Goal: Task Accomplishment & Management: Manage account settings

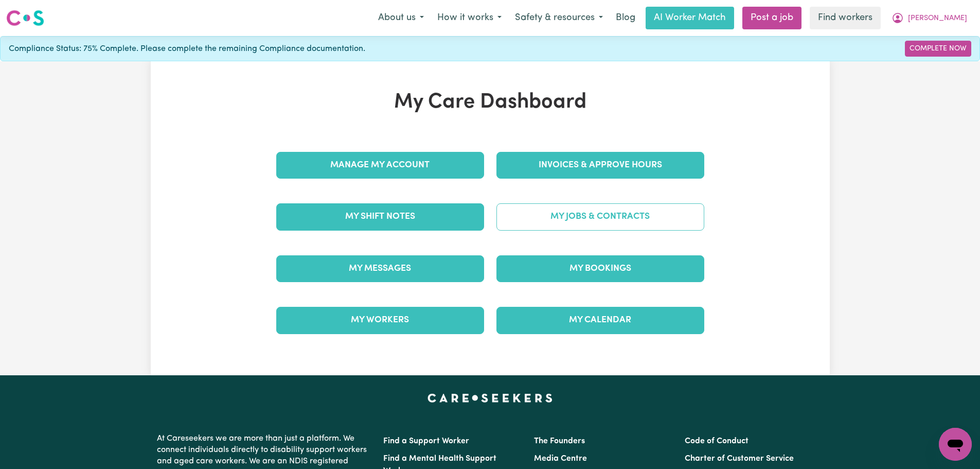
click at [601, 210] on link "My Jobs & Contracts" at bounding box center [600, 216] width 208 height 27
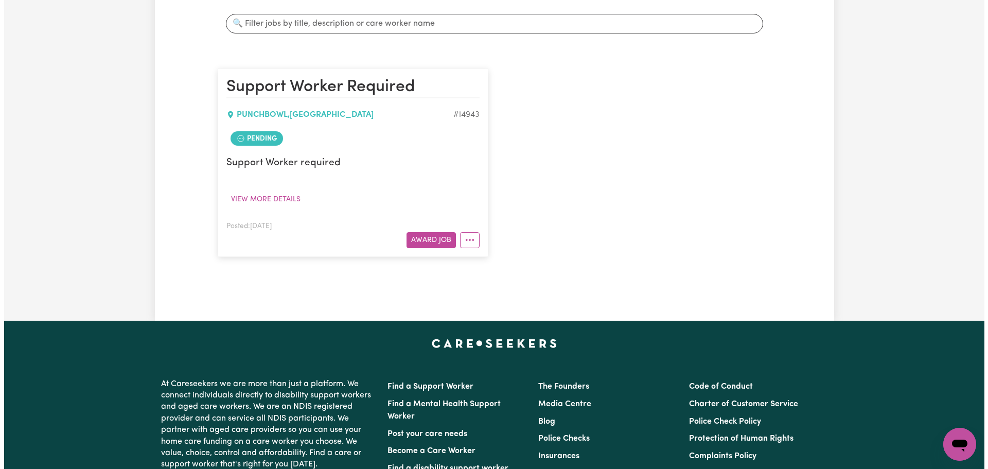
scroll to position [206, 0]
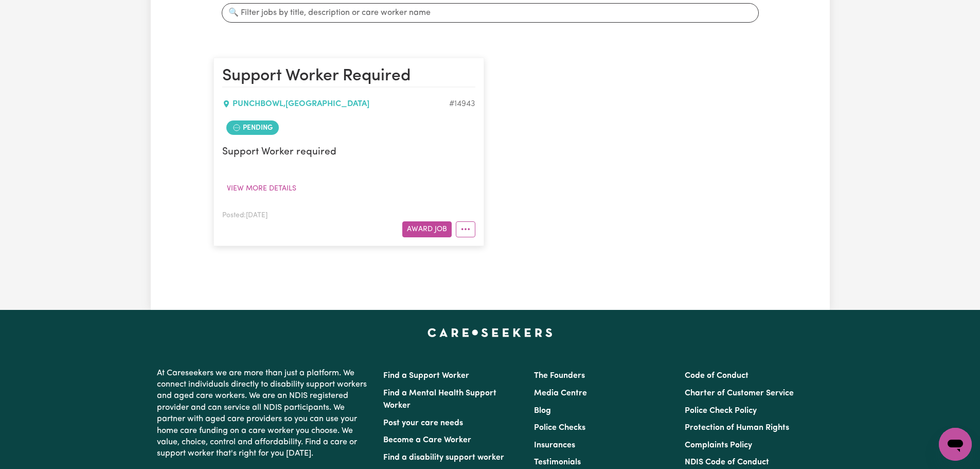
click at [466, 238] on article "Support Worker Required PUNCHBOWL , [GEOGRAPHIC_DATA] # 14943 Pending Support W…" at bounding box center [348, 152] width 271 height 188
click at [467, 229] on icon "More options" at bounding box center [465, 229] width 10 height 10
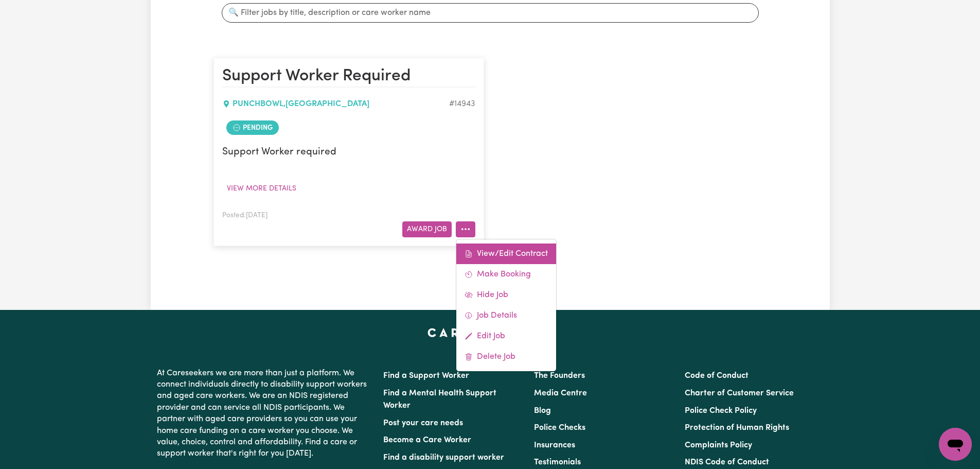
click at [495, 255] on link "View/Edit Contract" at bounding box center [506, 253] width 100 height 21
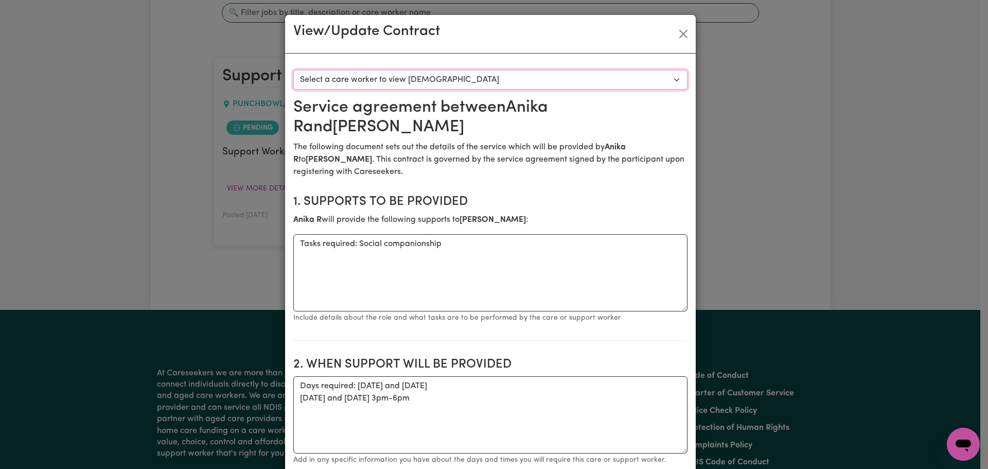
click at [413, 83] on select "Select a care worker to view [DEMOGRAPHIC_DATA] #10544 - [PERSON_NAME] (contrac…" at bounding box center [490, 80] width 394 height 20
select select "10156"
click at [293, 70] on select "Select a care worker to view [DEMOGRAPHIC_DATA] #10544 - [PERSON_NAME] (contrac…" at bounding box center [490, 80] width 394 height 20
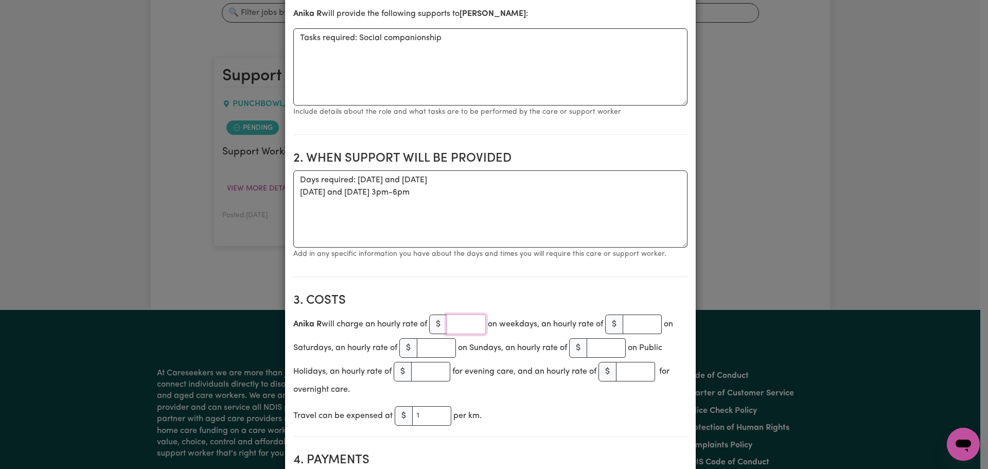
click at [466, 323] on input "number" at bounding box center [466, 324] width 39 height 20
type input "62.37"
click at [468, 289] on section "3. Costs Anika R will charge an hourly rate of $ 62.37 on weekdays, an hourly r…" at bounding box center [490, 360] width 394 height 151
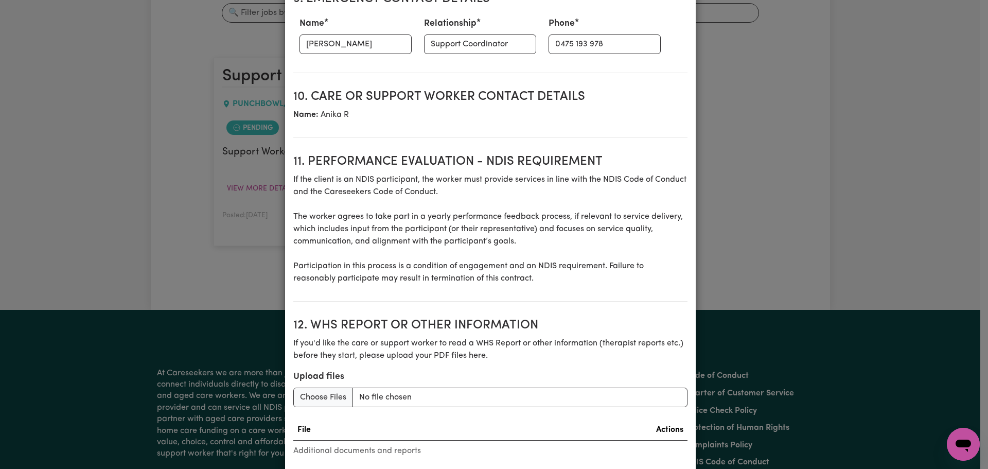
scroll to position [1301, 0]
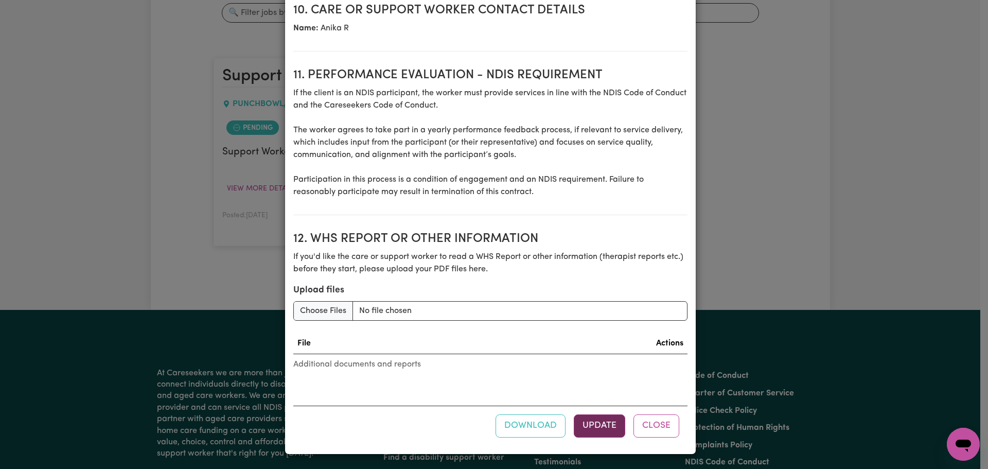
click at [591, 415] on button "Update" at bounding box center [599, 425] width 51 height 23
click at [594, 425] on button "Update" at bounding box center [599, 425] width 51 height 23
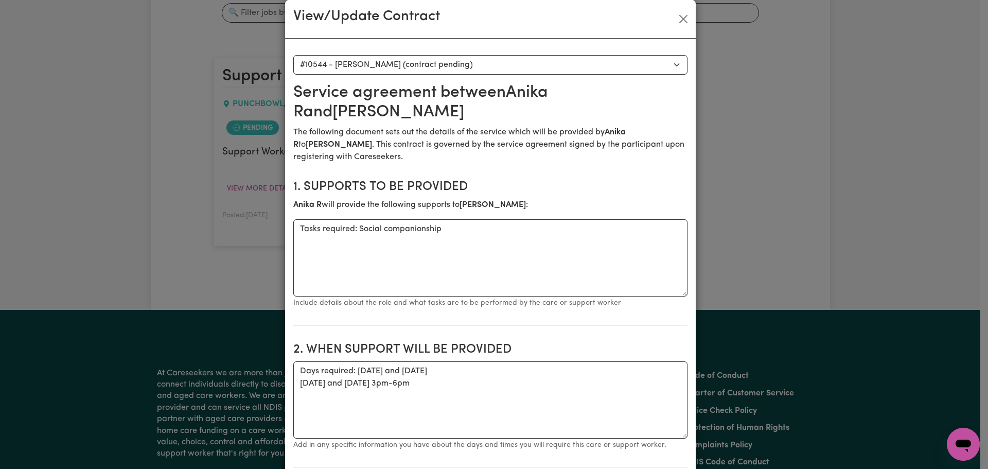
scroll to position [0, 0]
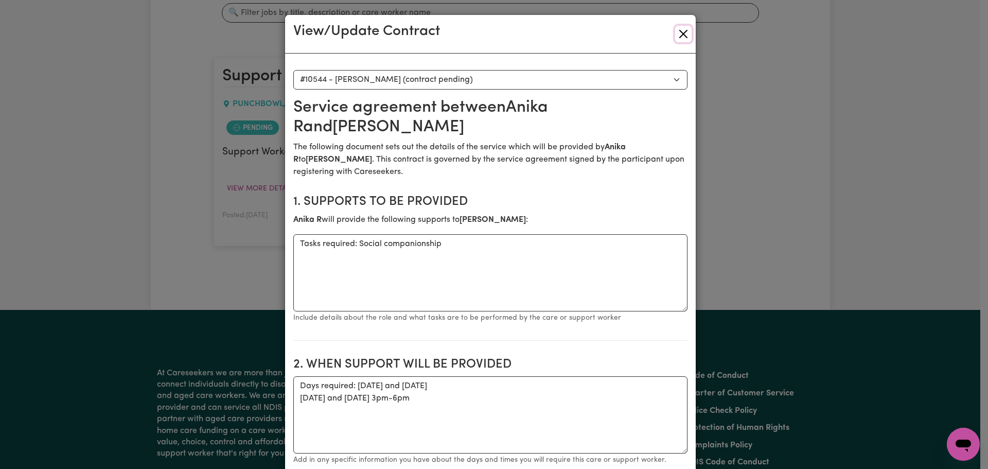
click at [682, 30] on button "Close" at bounding box center [683, 34] width 16 height 16
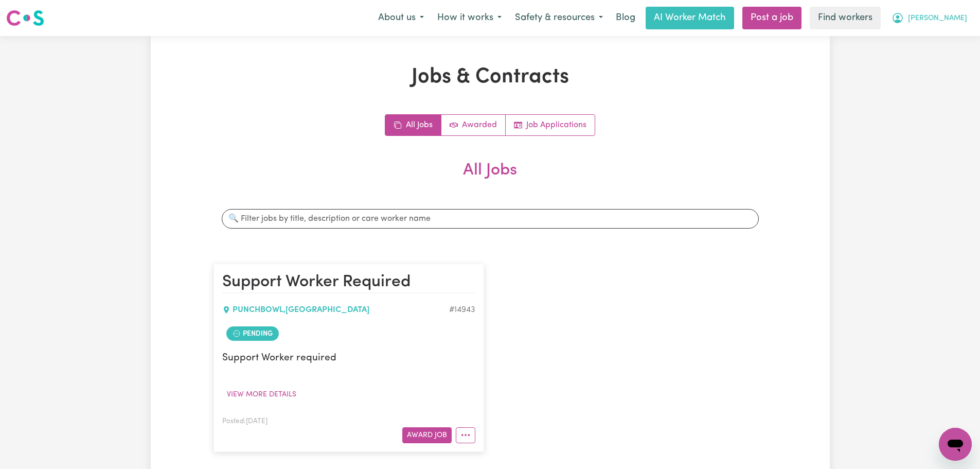
click at [953, 26] on button "[PERSON_NAME]" at bounding box center [929, 18] width 89 height 22
click at [951, 38] on link "My Dashboard" at bounding box center [932, 40] width 81 height 20
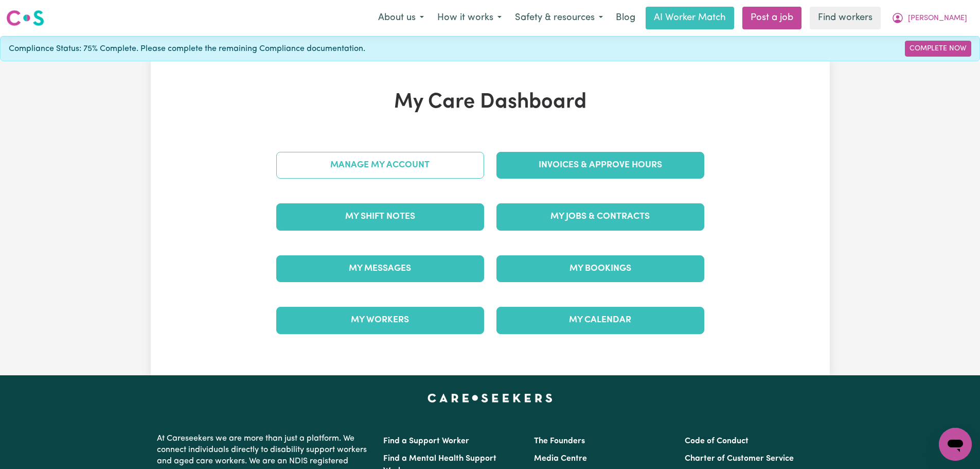
click at [410, 165] on link "Manage My Account" at bounding box center [380, 165] width 208 height 27
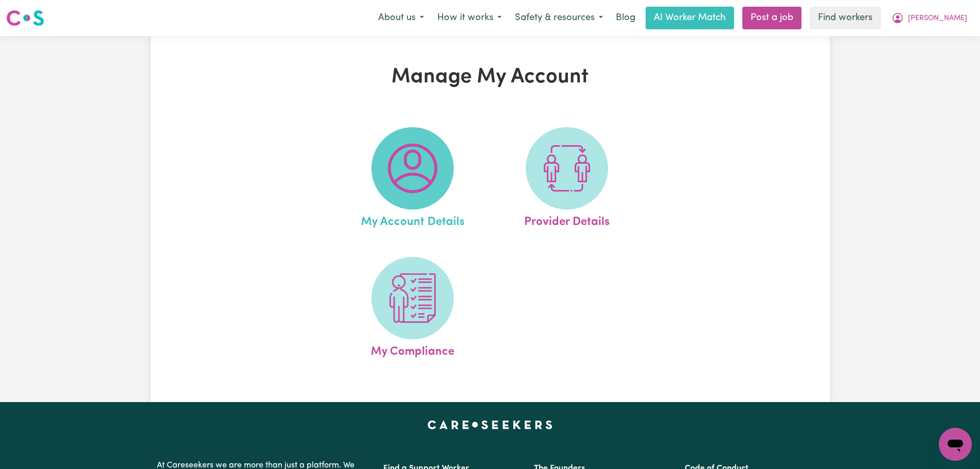
click at [416, 170] on img at bounding box center [412, 168] width 49 height 49
select select "Australian"
select select "call"
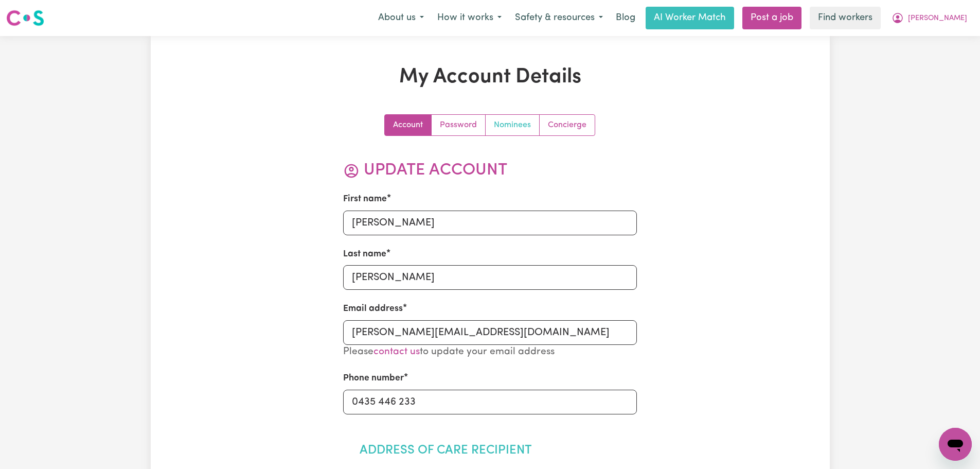
click at [524, 124] on link "Nominees" at bounding box center [513, 125] width 54 height 21
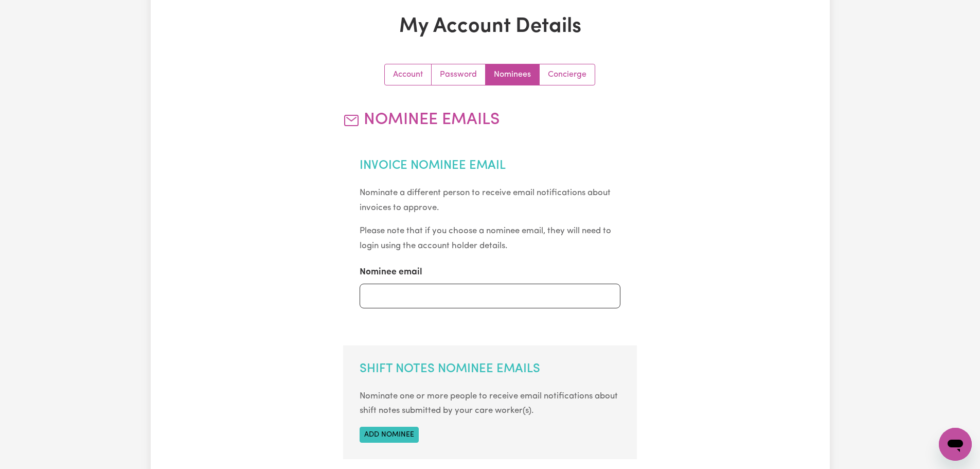
scroll to position [154, 0]
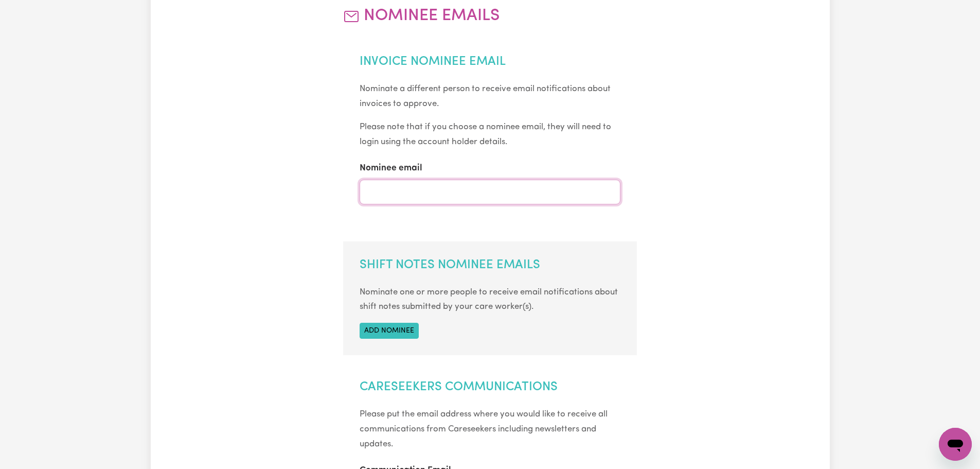
click at [388, 180] on input "Nominee email" at bounding box center [490, 192] width 261 height 25
type input "[EMAIL_ADDRESS][DOMAIN_NAME]"
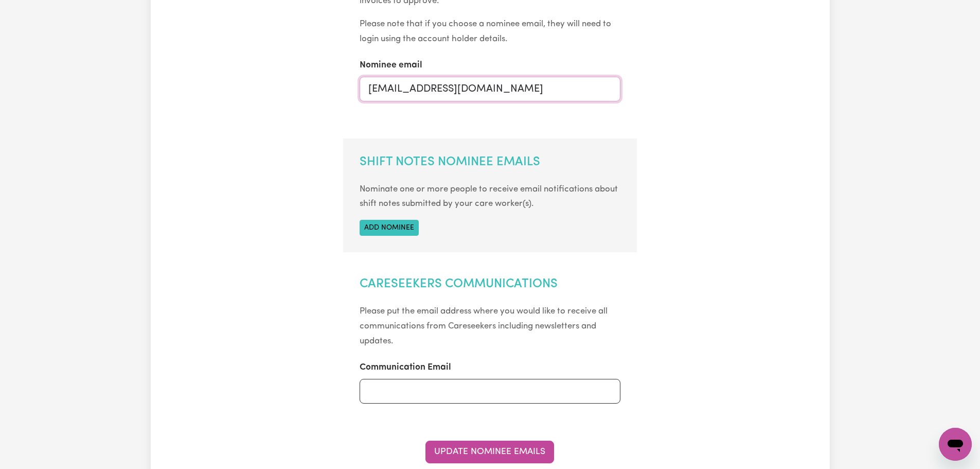
scroll to position [309, 0]
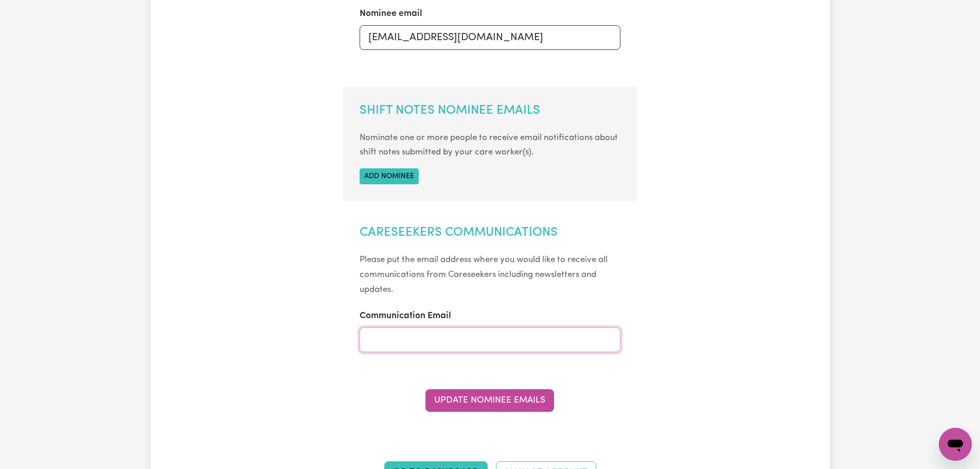
click at [431, 330] on input "Communication Email" at bounding box center [490, 339] width 261 height 25
paste input "[PERSON_NAME][EMAIL_ADDRESS][DOMAIN_NAME]"
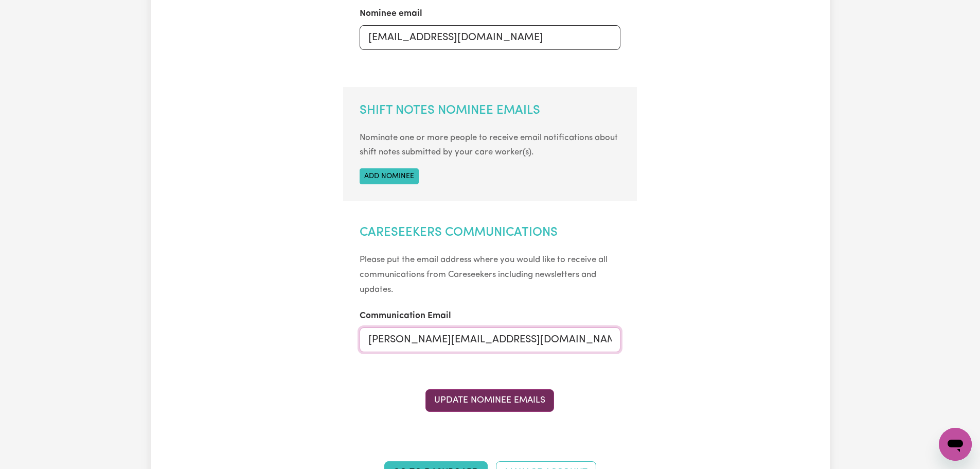
type input "[PERSON_NAME][EMAIL_ADDRESS][DOMAIN_NAME]"
click at [468, 409] on button "Update Nominee Emails" at bounding box center [489, 400] width 129 height 23
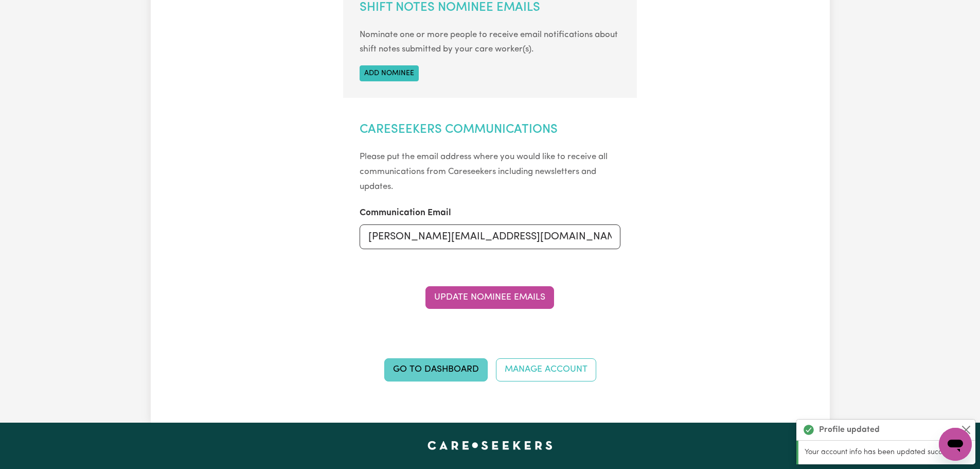
click at [437, 370] on link "Go to Dashboard" at bounding box center [435, 369] width 103 height 23
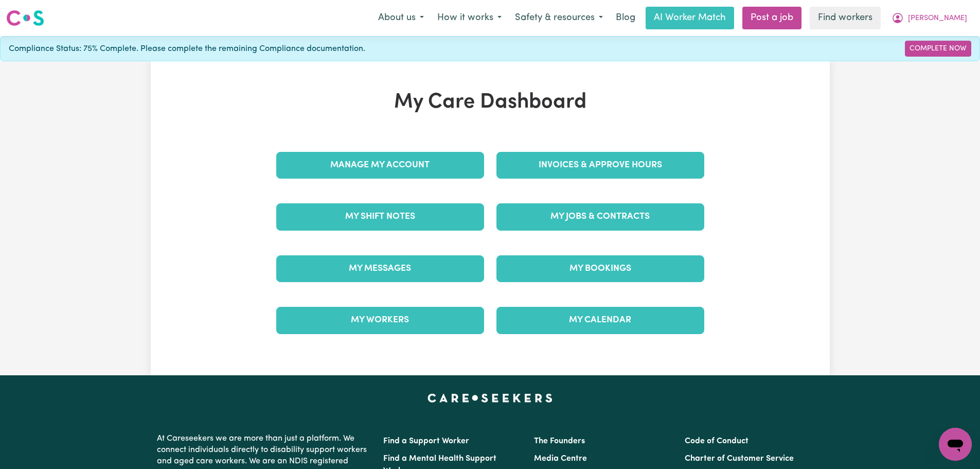
click at [382, 182] on div "Manage My Account" at bounding box center [380, 164] width 220 height 51
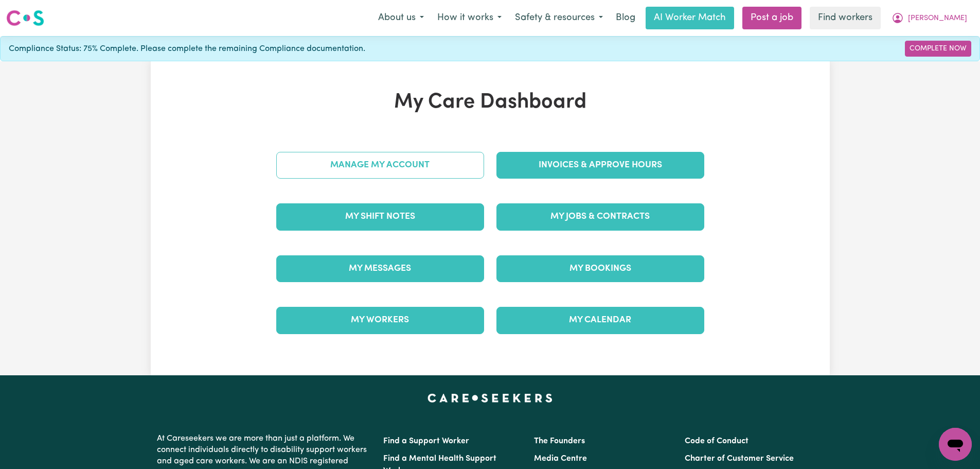
click at [420, 152] on link "Manage My Account" at bounding box center [380, 165] width 208 height 27
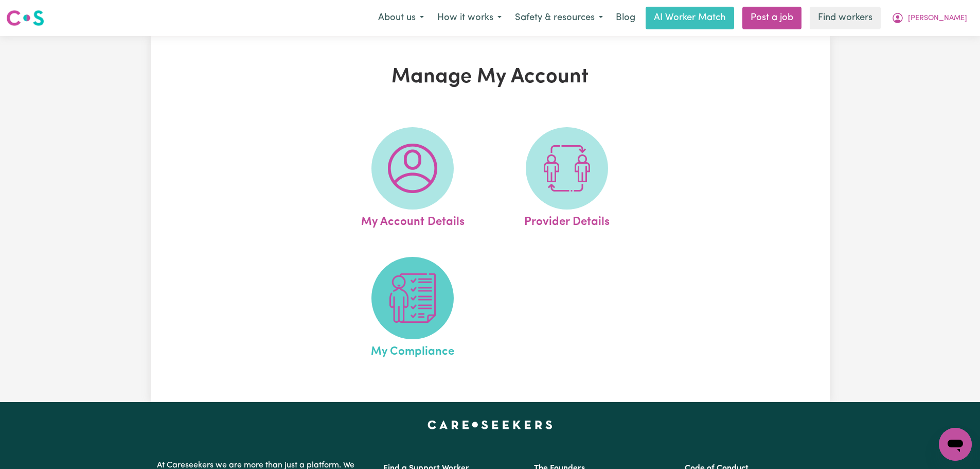
click at [423, 304] on img at bounding box center [412, 297] width 49 height 49
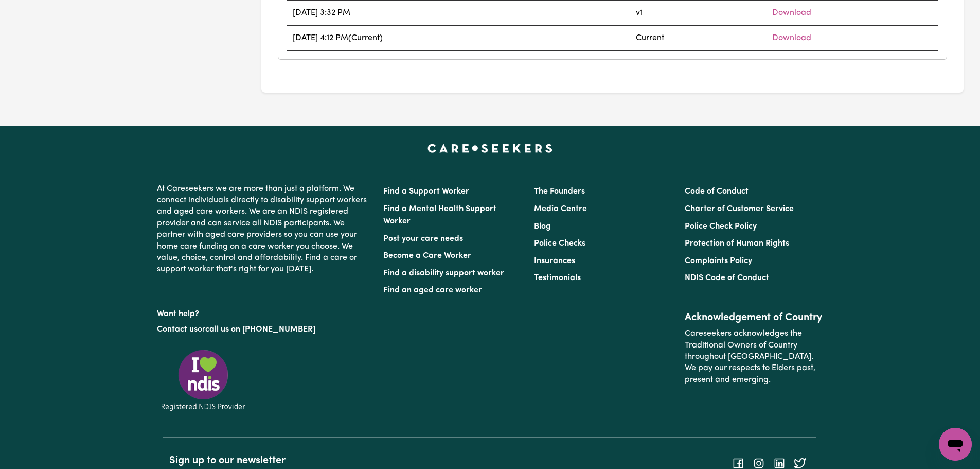
scroll to position [617, 0]
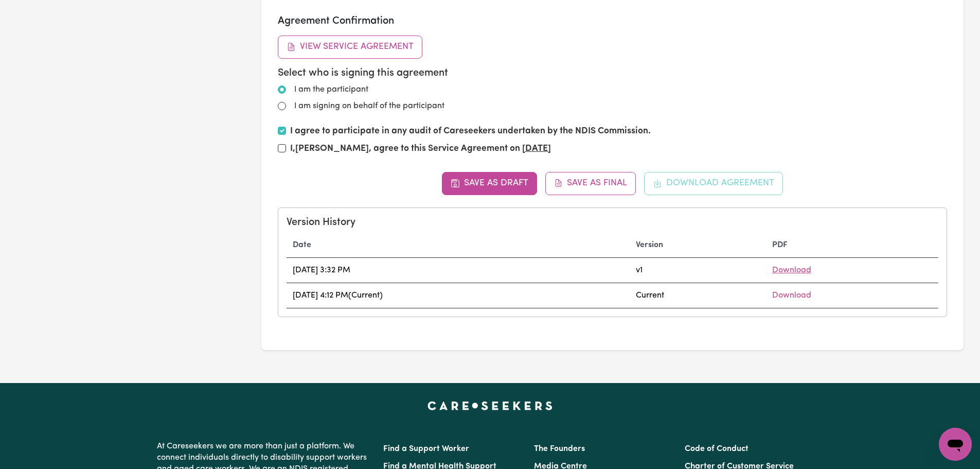
click at [811, 270] on link "Download" at bounding box center [791, 270] width 39 height 8
